Goal: Information Seeking & Learning: Learn about a topic

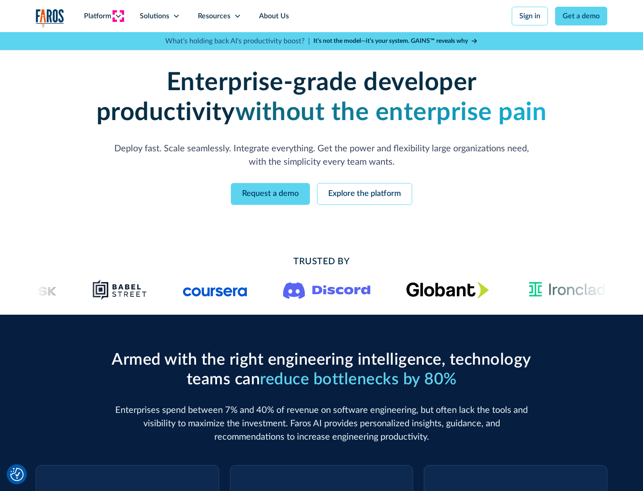
click at [118, 16] on icon at bounding box center [118, 15] width 7 height 7
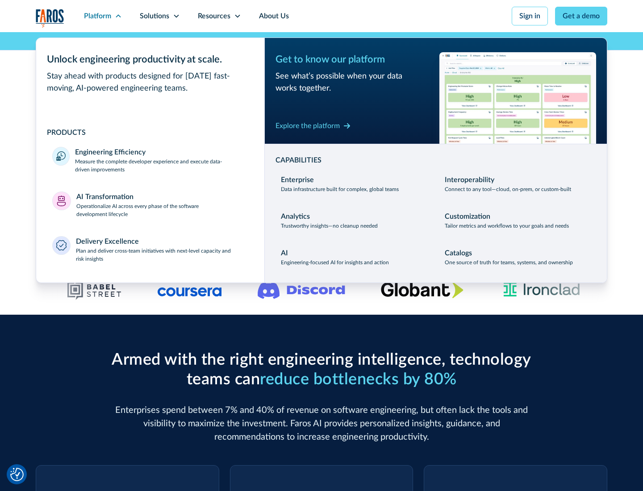
click at [162, 165] on p "Measure the complete developer experience and execute data-driven improvements" at bounding box center [161, 166] width 173 height 16
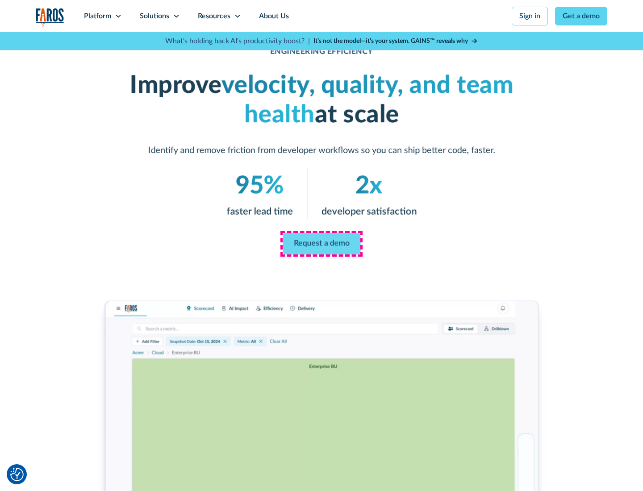
click at [321, 244] on link "Request a demo" at bounding box center [322, 243] width 78 height 21
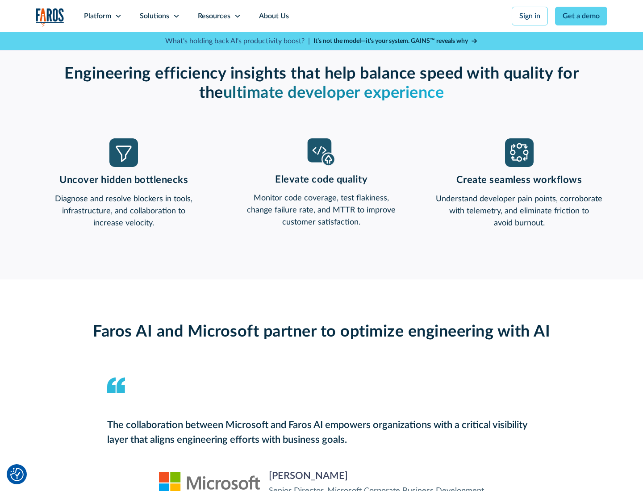
click at [118, 16] on icon at bounding box center [118, 15] width 7 height 7
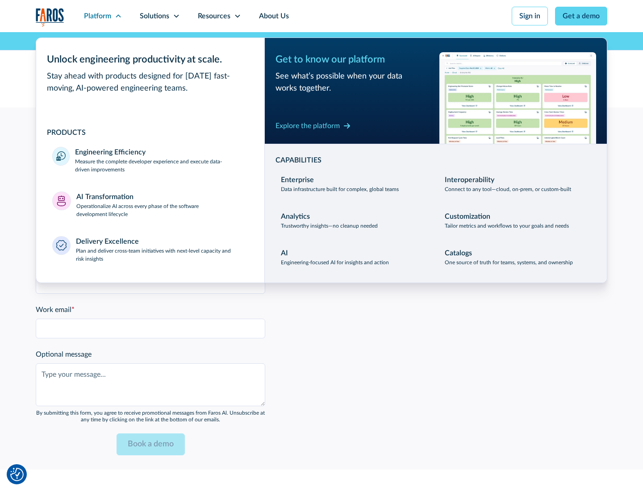
scroll to position [1958, 0]
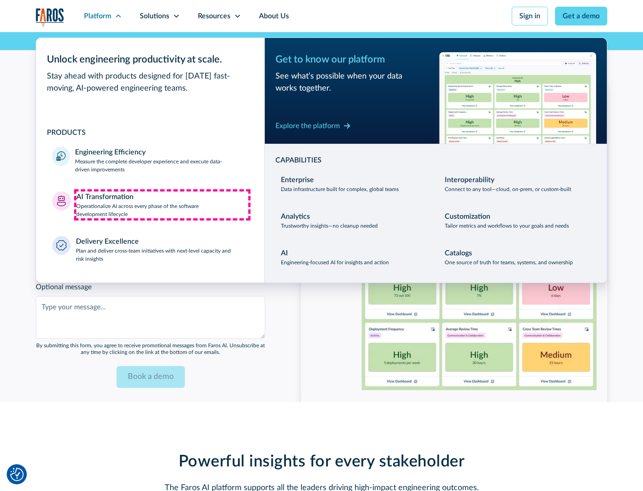
click at [162, 204] on p "Operationalize AI across every phase of the software development lifecycle" at bounding box center [162, 210] width 172 height 16
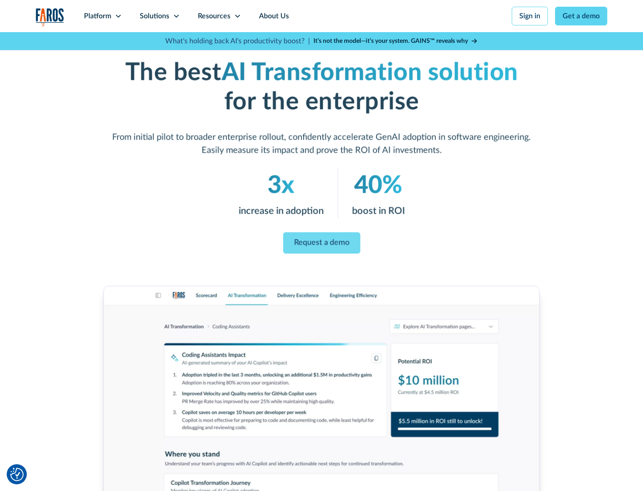
click at [321, 242] on link "Request a demo" at bounding box center [321, 243] width 77 height 21
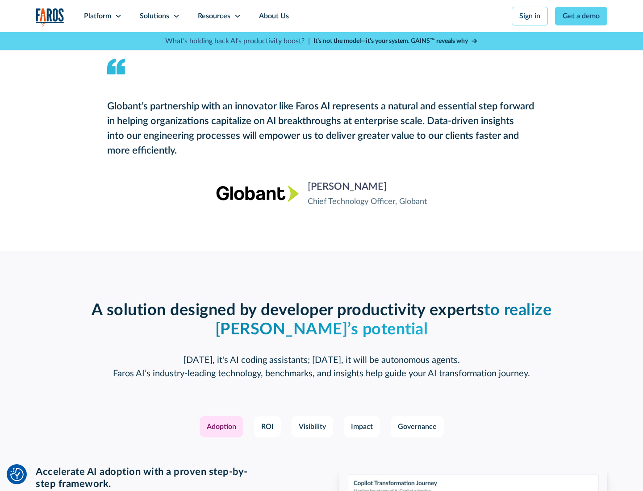
click at [103, 16] on div "Platform" at bounding box center [97, 16] width 27 height 11
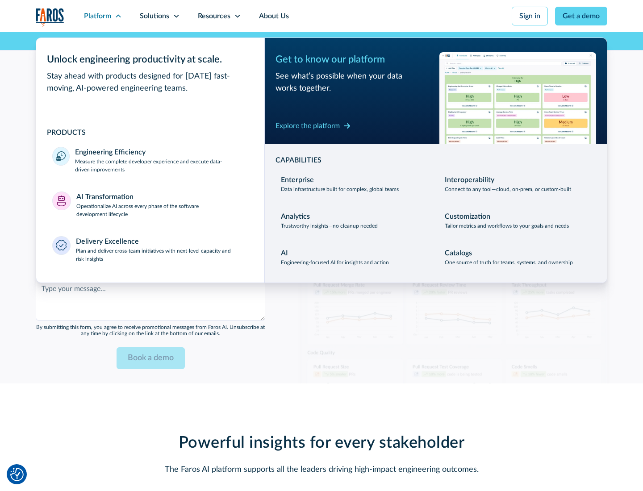
scroll to position [2173, 0]
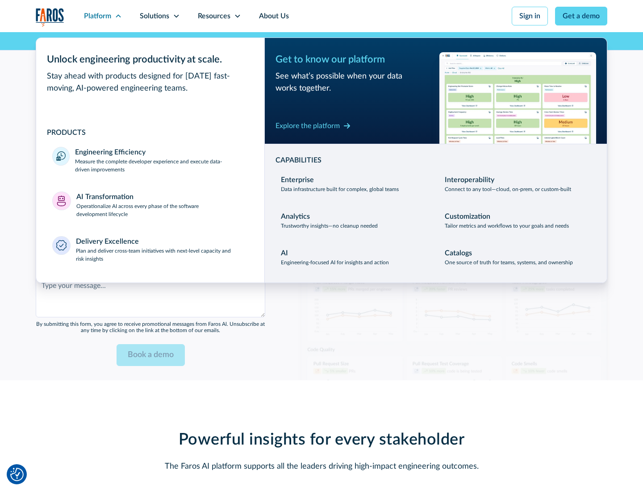
click at [308, 125] on div "Explore the platform" at bounding box center [307, 126] width 64 height 11
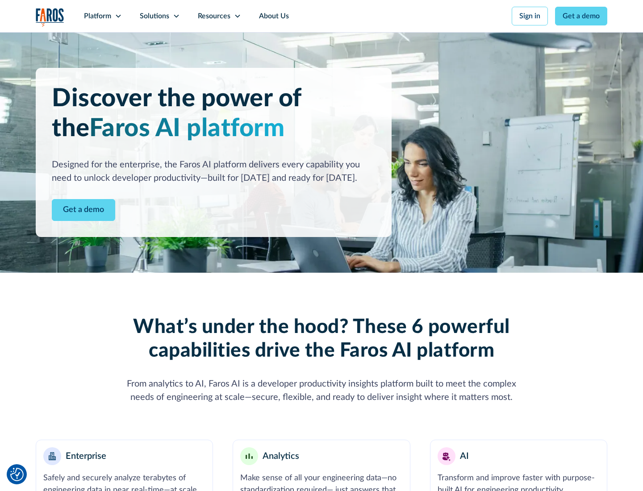
click at [83, 210] on link "Get a demo" at bounding box center [83, 210] width 63 height 22
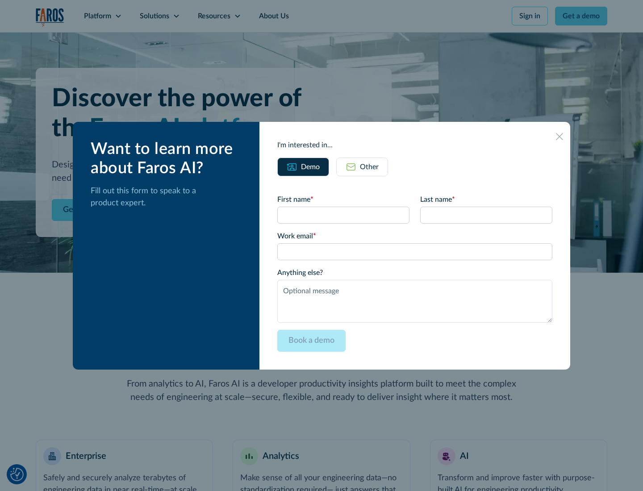
click at [369, 166] on div "Other" at bounding box center [369, 167] width 19 height 11
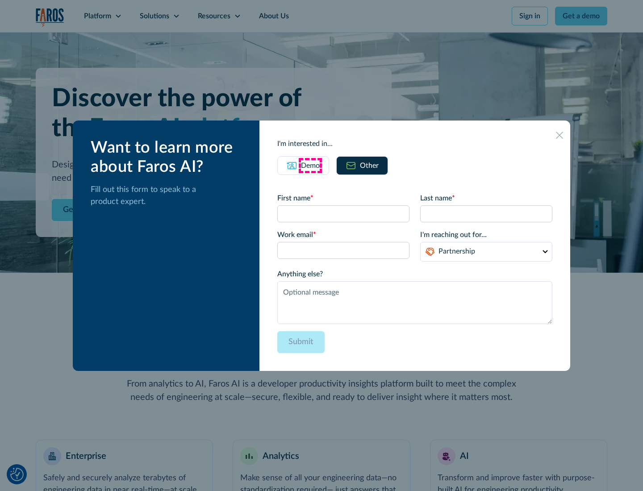
click at [310, 165] on div "Demo" at bounding box center [310, 165] width 19 height 11
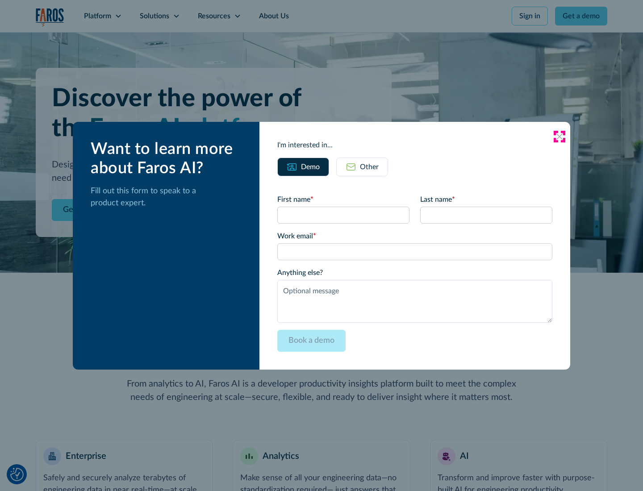
click at [559, 136] on icon at bounding box center [559, 136] width 7 height 7
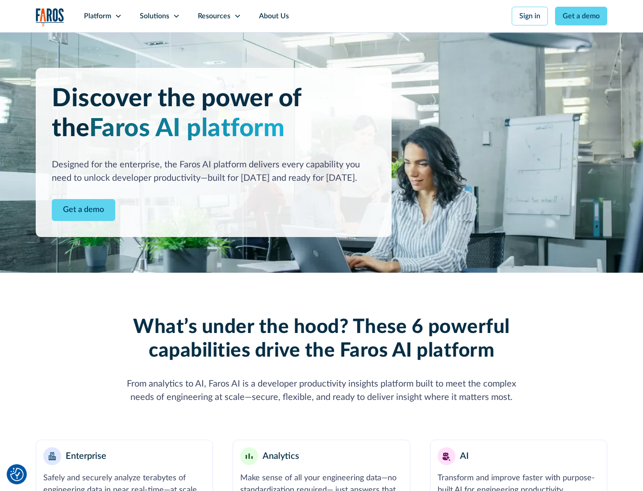
click at [118, 16] on icon at bounding box center [118, 15] width 7 height 7
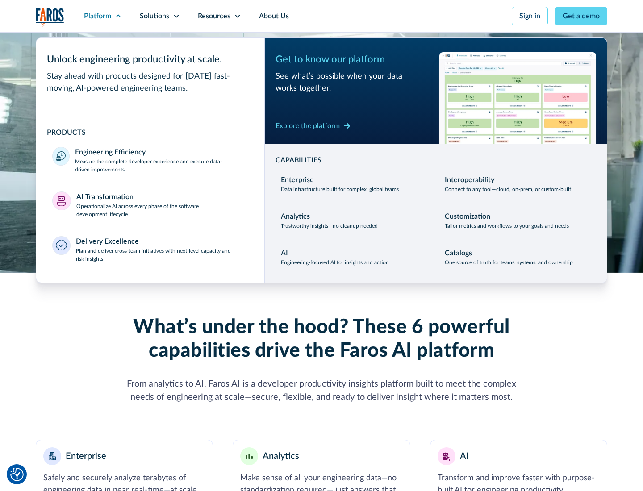
click at [162, 254] on p "Plan and deliver cross-team initiatives with next-level capacity and risk insig…" at bounding box center [162, 255] width 173 height 16
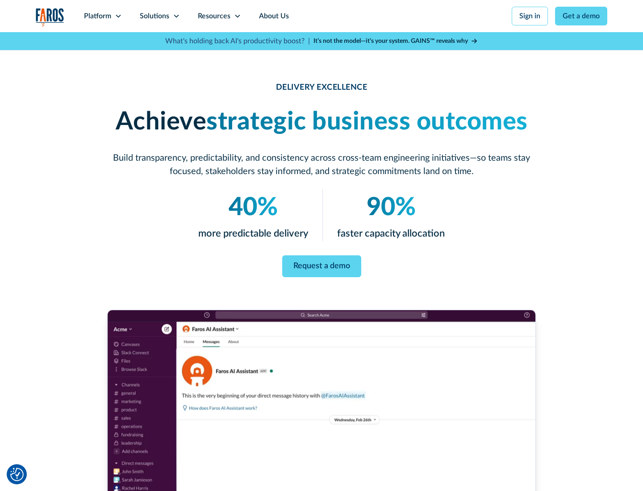
click at [176, 16] on icon at bounding box center [176, 15] width 7 height 7
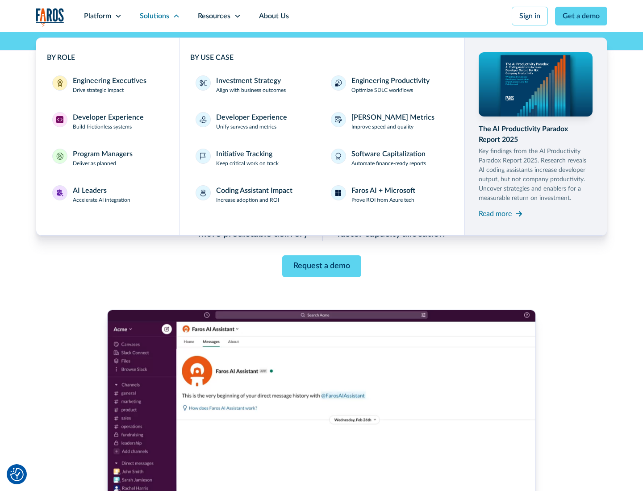
click at [107, 85] on div "Engineering Executives" at bounding box center [110, 80] width 74 height 11
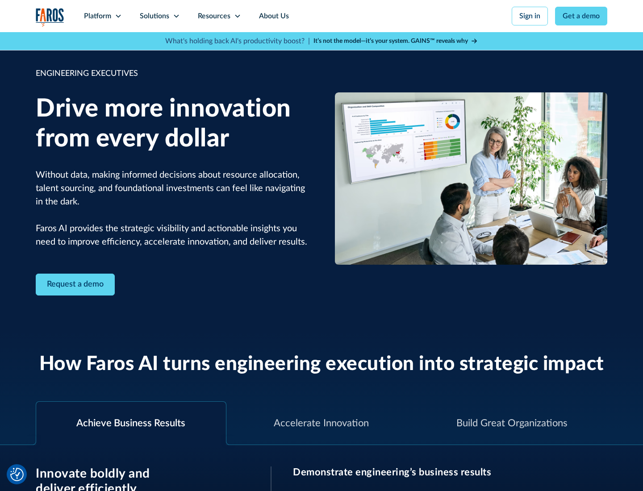
click at [176, 16] on icon at bounding box center [176, 15] width 7 height 7
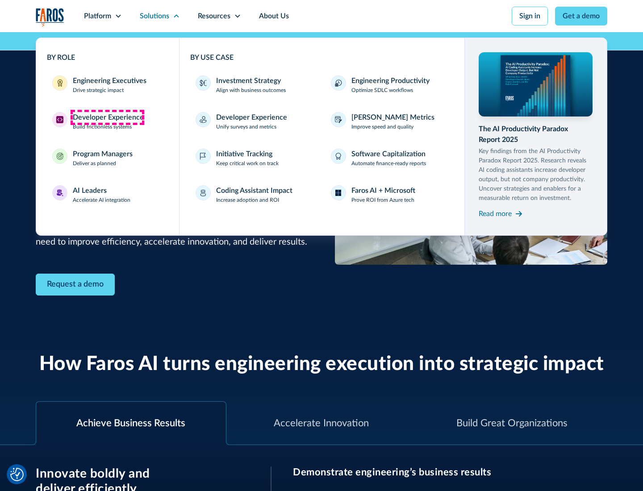
click at [107, 117] on div "Developer Experience" at bounding box center [108, 117] width 71 height 11
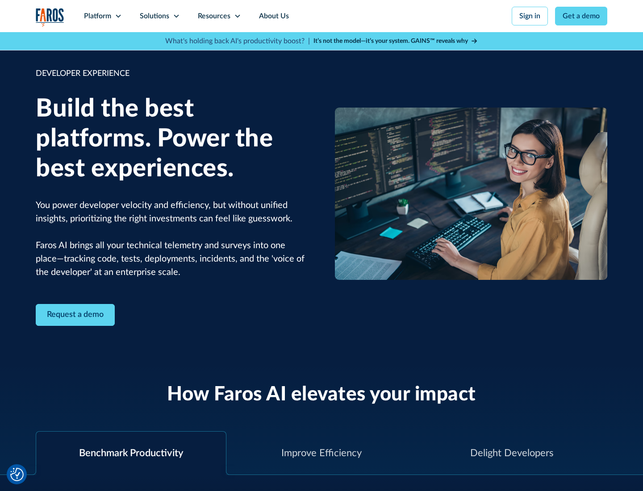
click at [159, 16] on div "Solutions" at bounding box center [154, 16] width 29 height 11
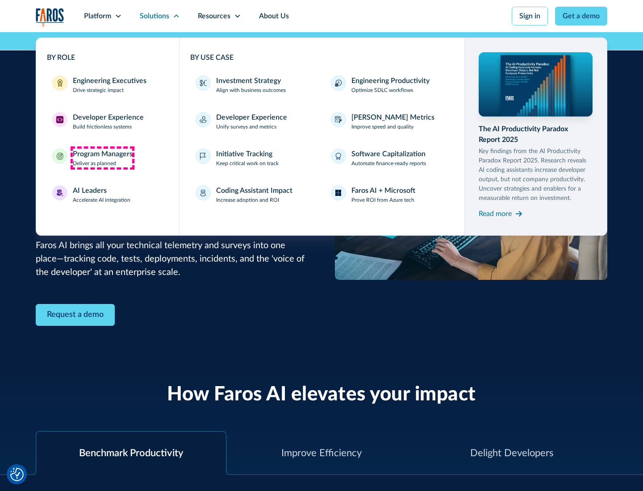
click at [102, 158] on div "Program Managers" at bounding box center [103, 154] width 60 height 11
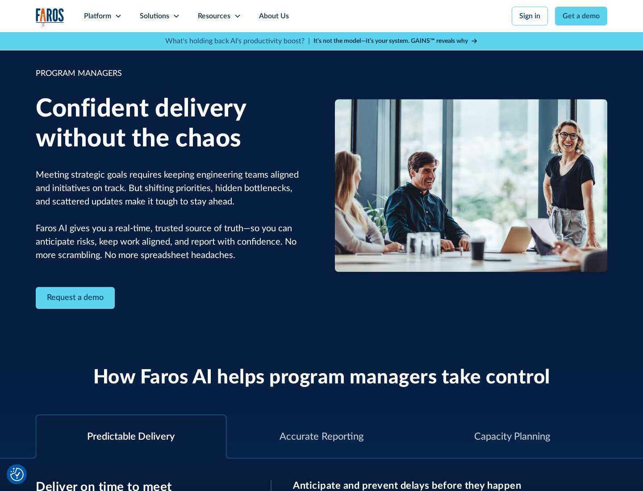
click at [176, 16] on icon at bounding box center [176, 15] width 7 height 7
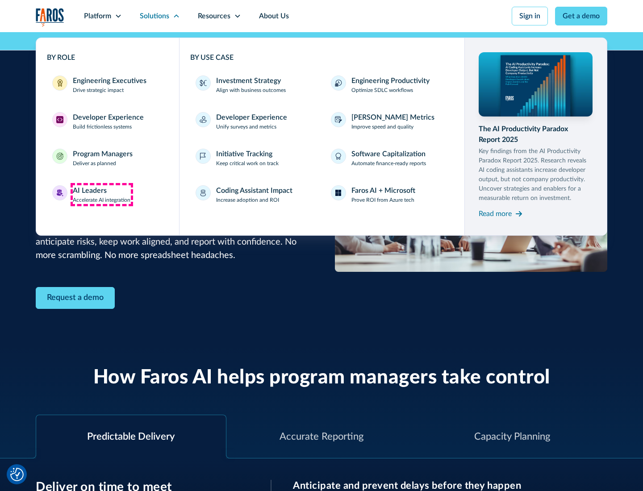
click at [102, 195] on div "AI Leaders" at bounding box center [90, 190] width 34 height 11
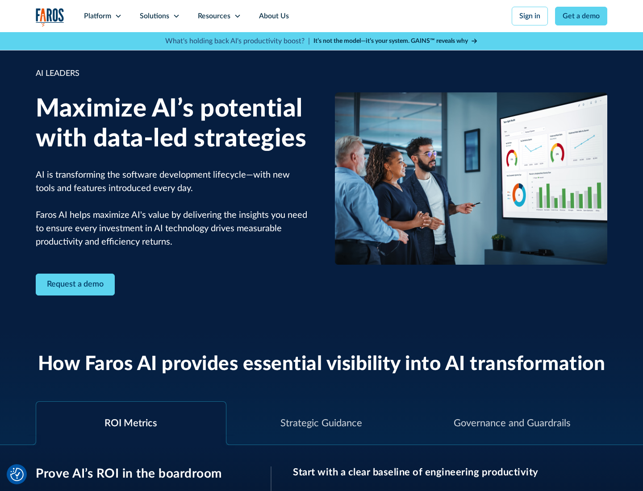
click at [176, 16] on icon at bounding box center [176, 15] width 7 height 7
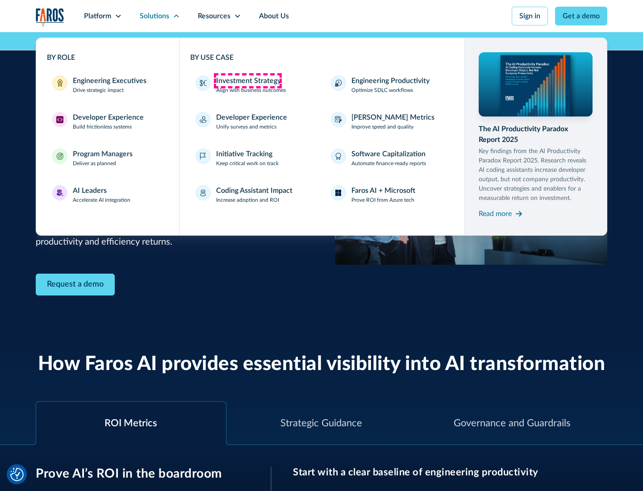
click at [247, 81] on div "Investment Strategy" at bounding box center [248, 80] width 65 height 11
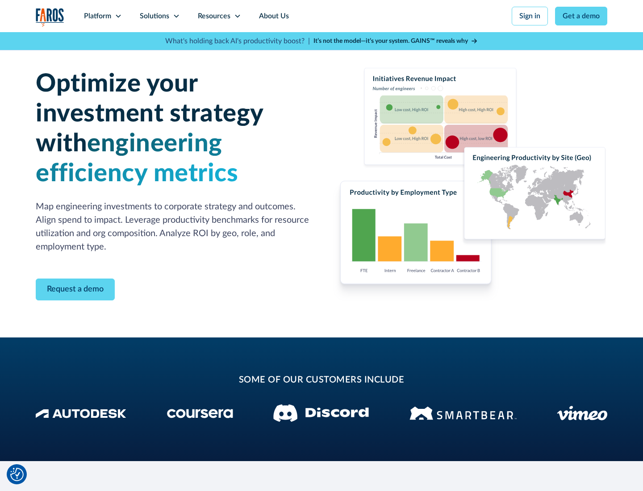
click at [176, 16] on icon at bounding box center [176, 15] width 7 height 7
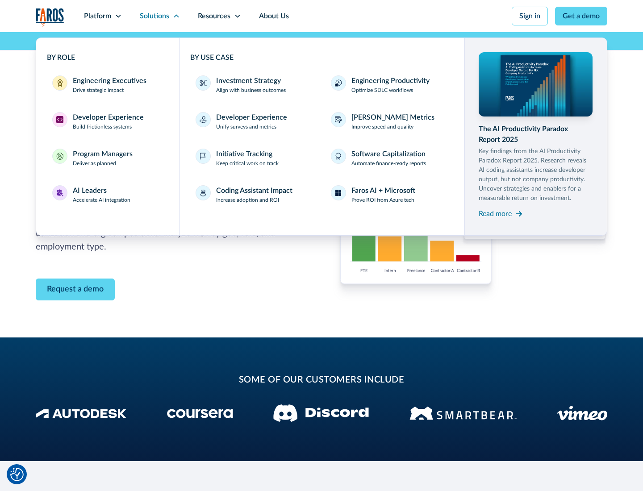
click at [383, 200] on p "Prove ROI from Azure tech" at bounding box center [382, 200] width 63 height 8
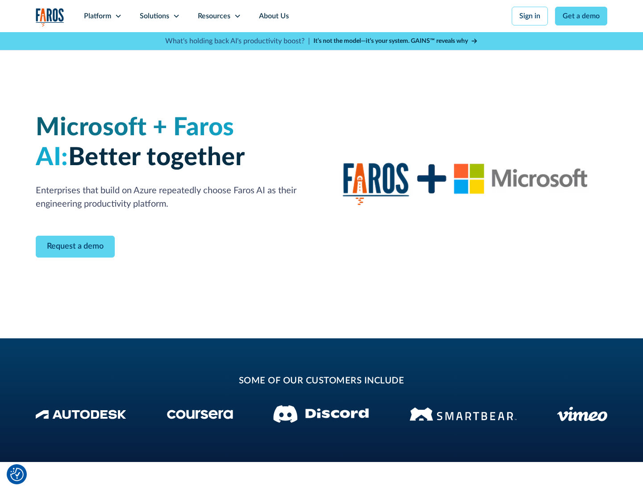
click at [176, 16] on icon at bounding box center [176, 15] width 7 height 7
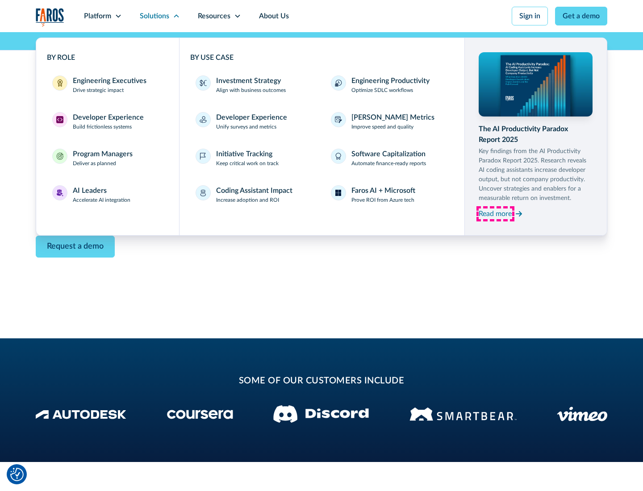
click at [495, 213] on div "Read more" at bounding box center [495, 213] width 33 height 11
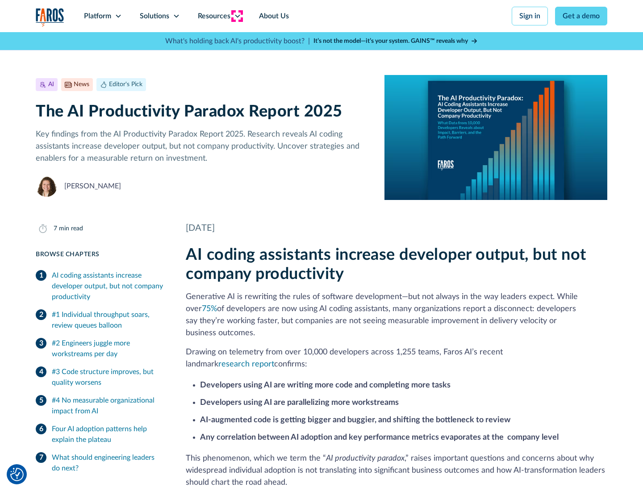
click at [237, 16] on icon at bounding box center [237, 15] width 7 height 7
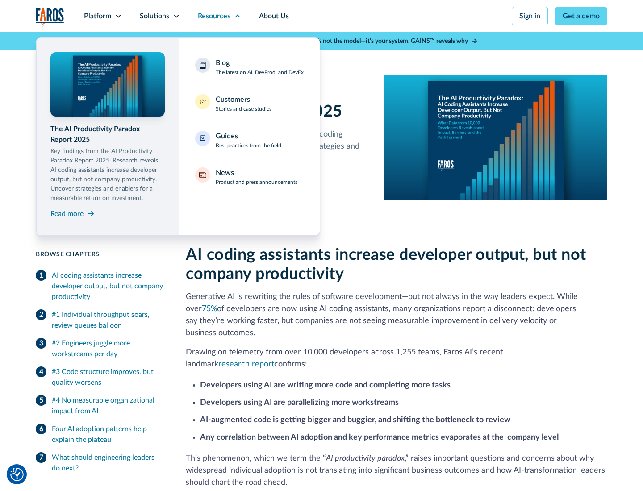
click at [259, 67] on div "Blog The latest on AI, DevProd, and DevEx" at bounding box center [260, 67] width 88 height 19
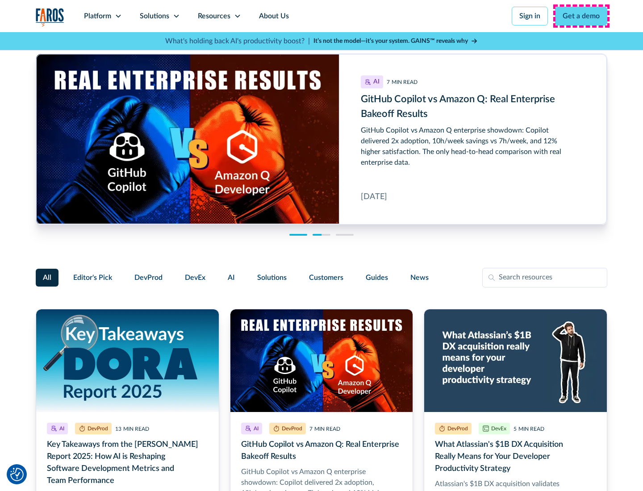
click at [581, 16] on link "Get a demo" at bounding box center [581, 16] width 52 height 19
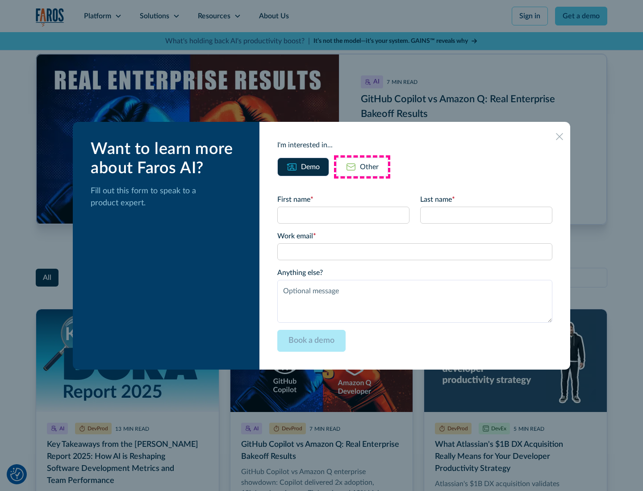
click at [362, 166] on div "Other" at bounding box center [369, 167] width 19 height 11
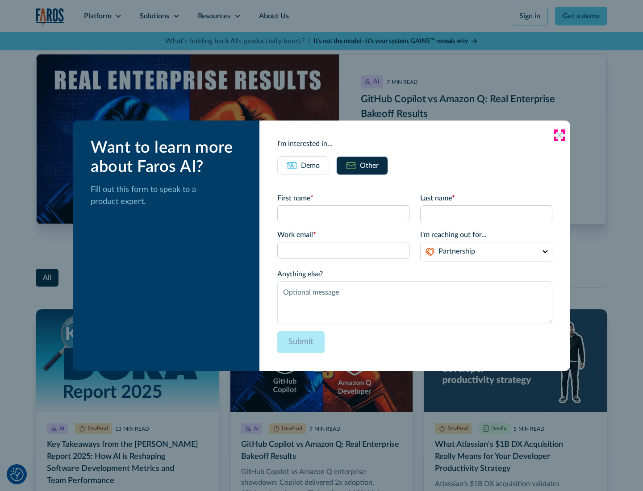
click at [559, 135] on icon at bounding box center [559, 135] width 7 height 7
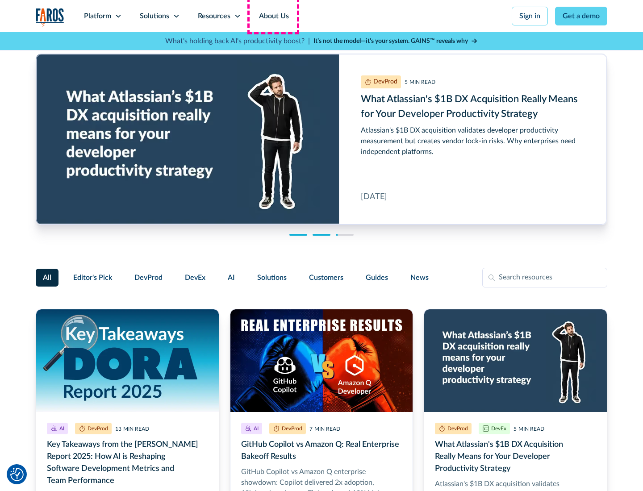
click at [273, 16] on link "About Us" at bounding box center [274, 16] width 48 height 32
